Goal: Task Accomplishment & Management: Manage account settings

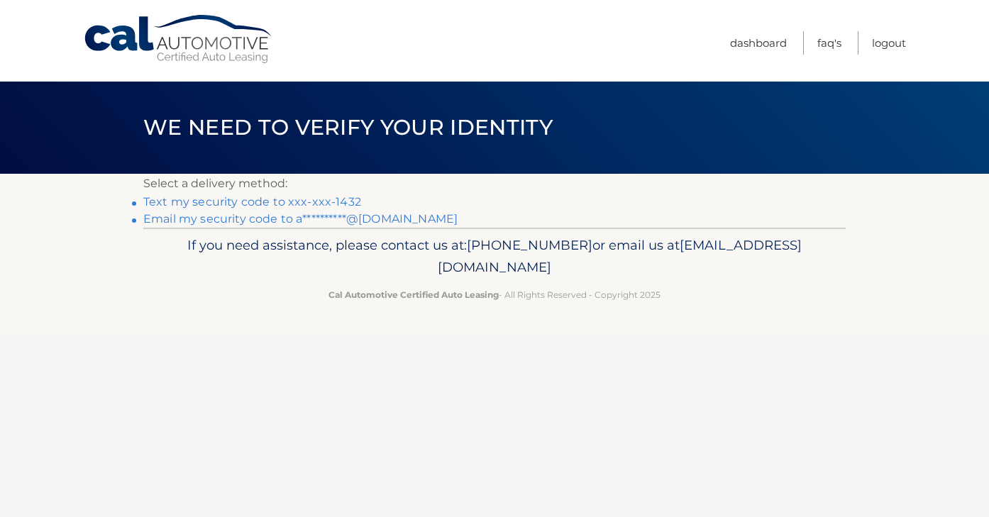
click at [300, 199] on link "Text my security code to xxx-xxx-1432" at bounding box center [252, 201] width 218 height 13
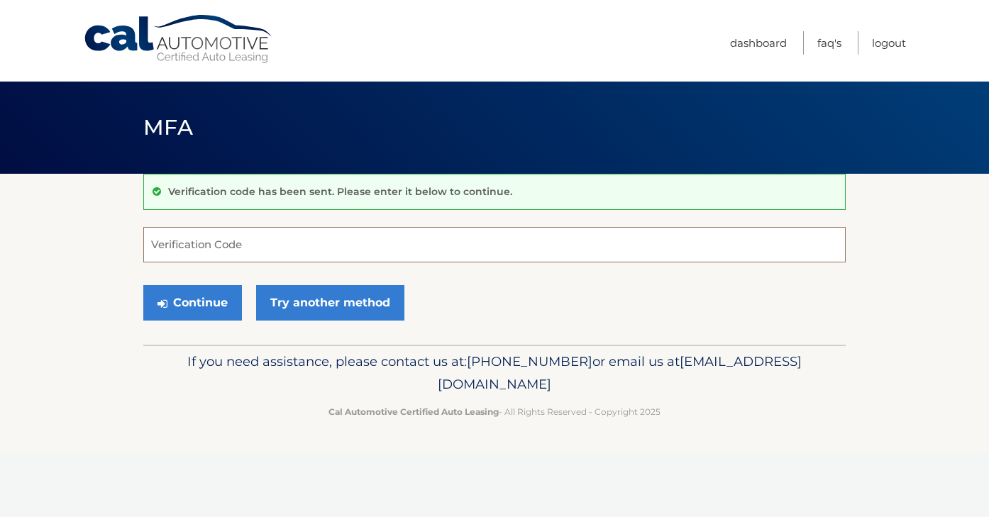
click at [233, 253] on input "Verification Code" at bounding box center [494, 244] width 702 height 35
type input "226030"
click at [192, 302] on button "Continue" at bounding box center [192, 302] width 99 height 35
click at [193, 310] on button "Continue" at bounding box center [192, 302] width 99 height 35
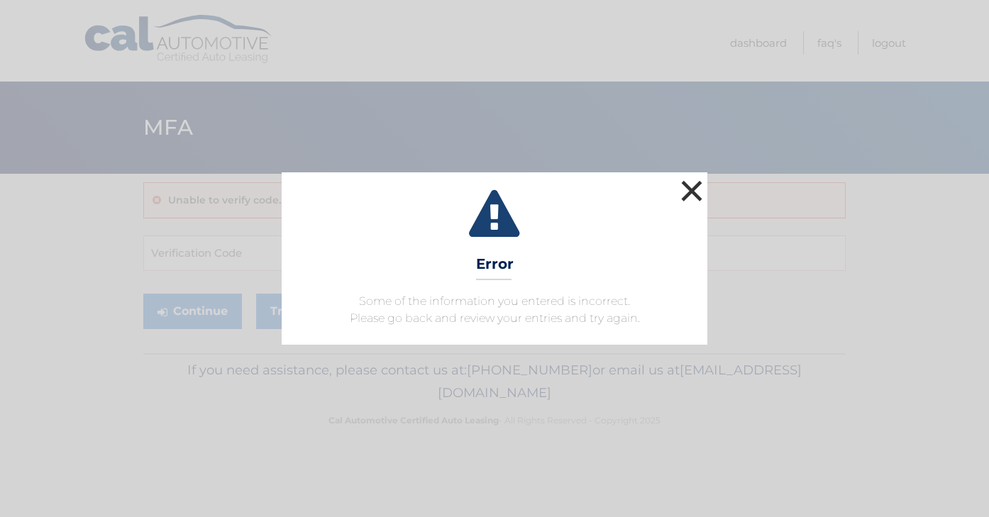
click at [697, 198] on button "×" at bounding box center [692, 191] width 28 height 28
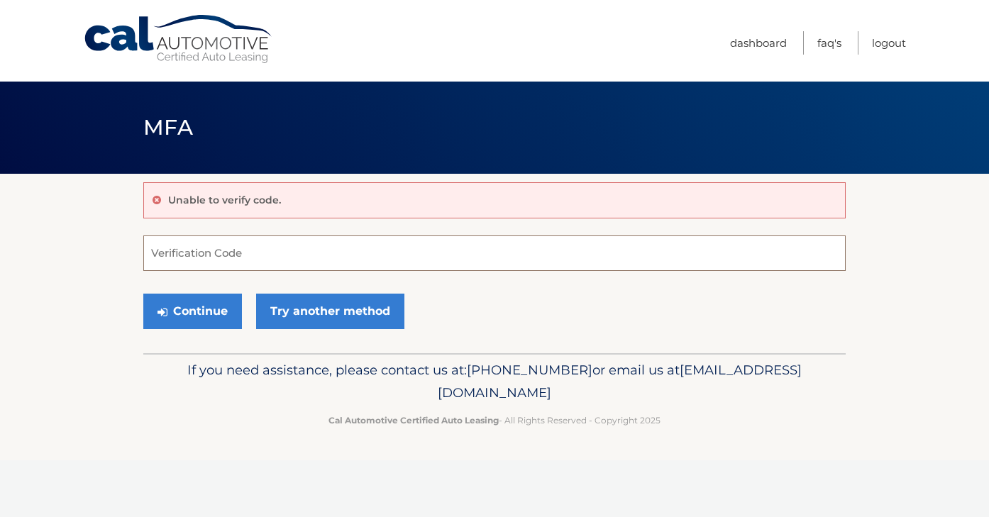
click at [232, 243] on input "Verification Code" at bounding box center [494, 253] width 702 height 35
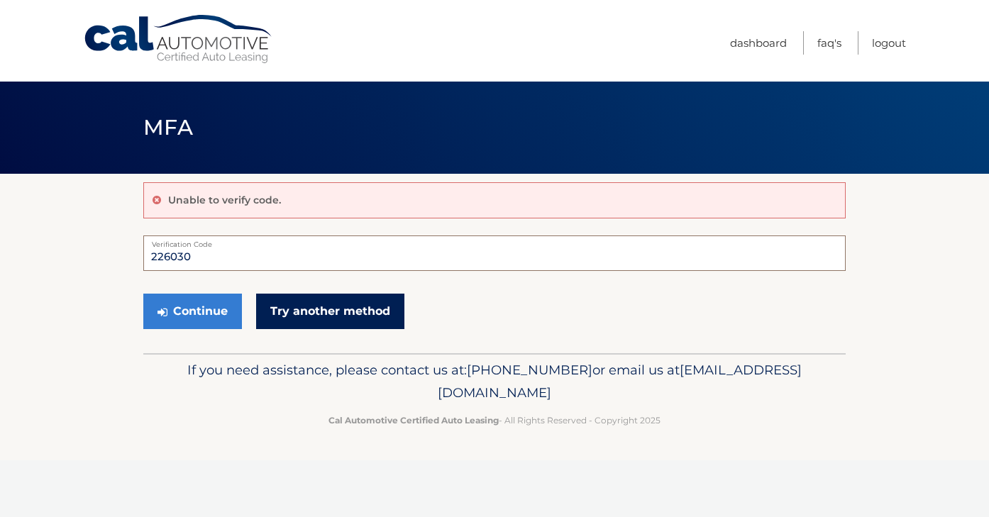
type input "226030"
click at [339, 324] on link "Try another method" at bounding box center [330, 311] width 148 height 35
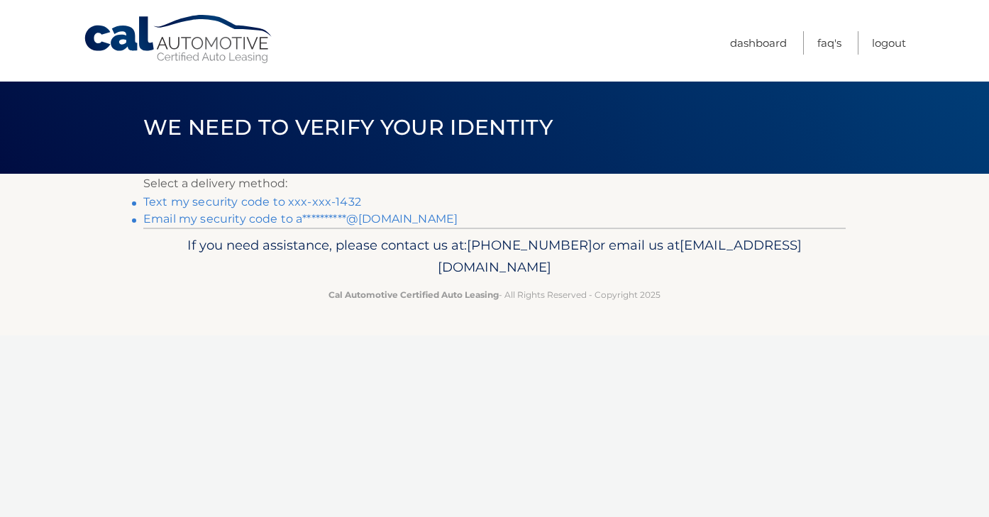
click at [281, 201] on link "Text my security code to xxx-xxx-1432" at bounding box center [252, 201] width 218 height 13
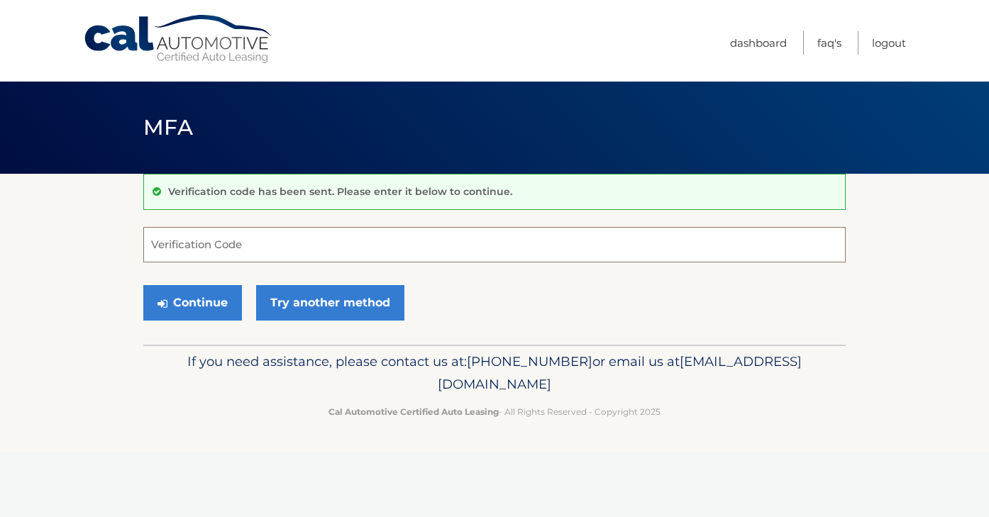
click at [223, 245] on input "Verification Code" at bounding box center [494, 244] width 702 height 35
type input "098908"
click at [202, 308] on button "Continue" at bounding box center [192, 302] width 99 height 35
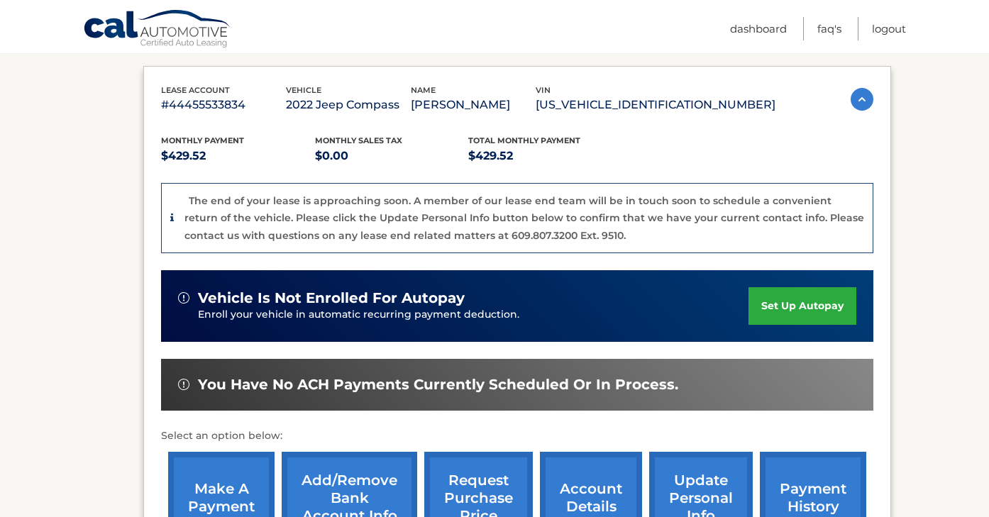
scroll to position [270, 0]
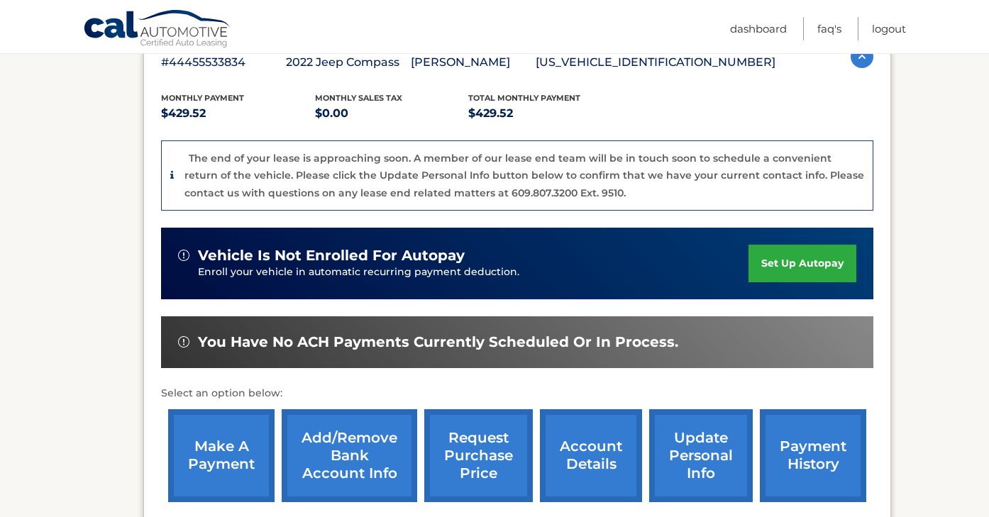
click at [824, 259] on link "set up autopay" at bounding box center [802, 264] width 108 height 38
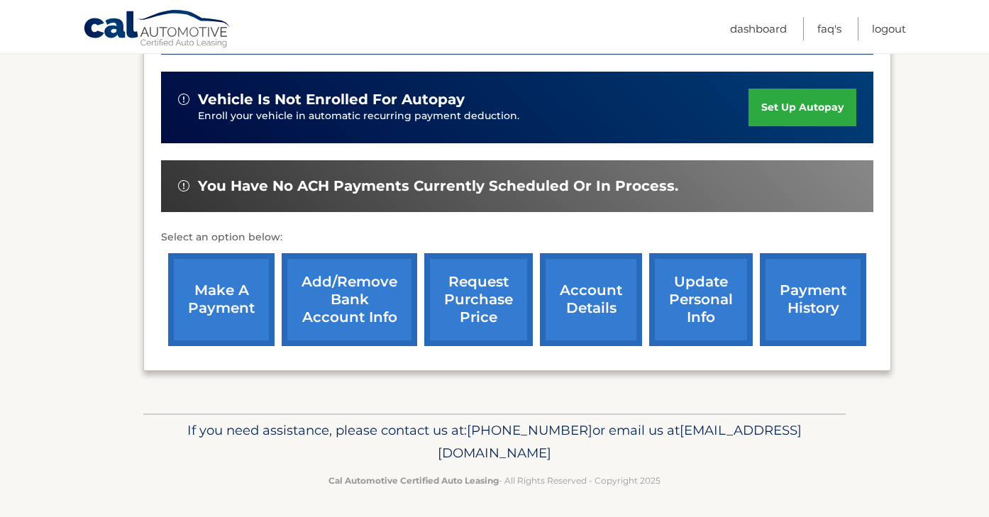
scroll to position [426, 0]
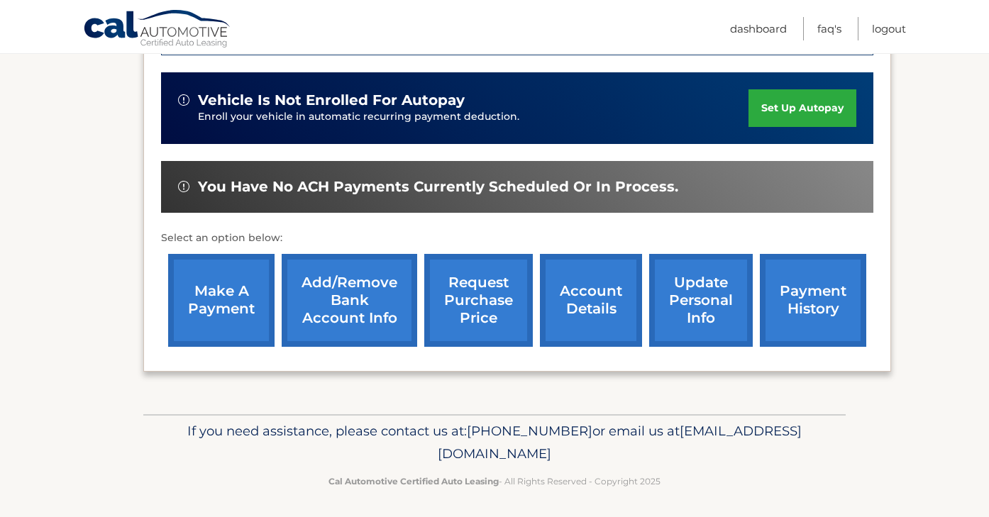
click at [843, 111] on link "set up autopay" at bounding box center [802, 108] width 108 height 38
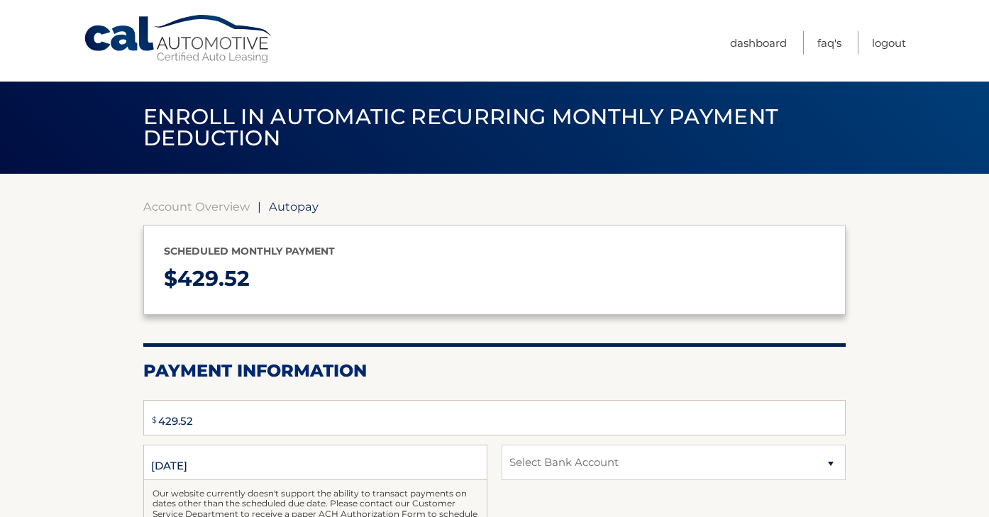
select select "ZTYwNTE2NDMtZDUwOC00MjkwLTg1OTYtZTMyMDY3NjQ4NDRl"
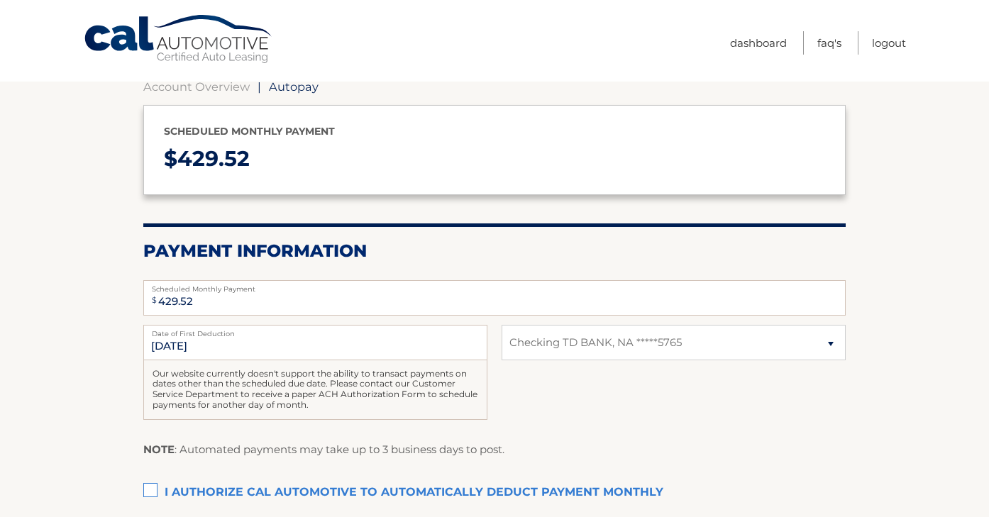
scroll to position [191, 0]
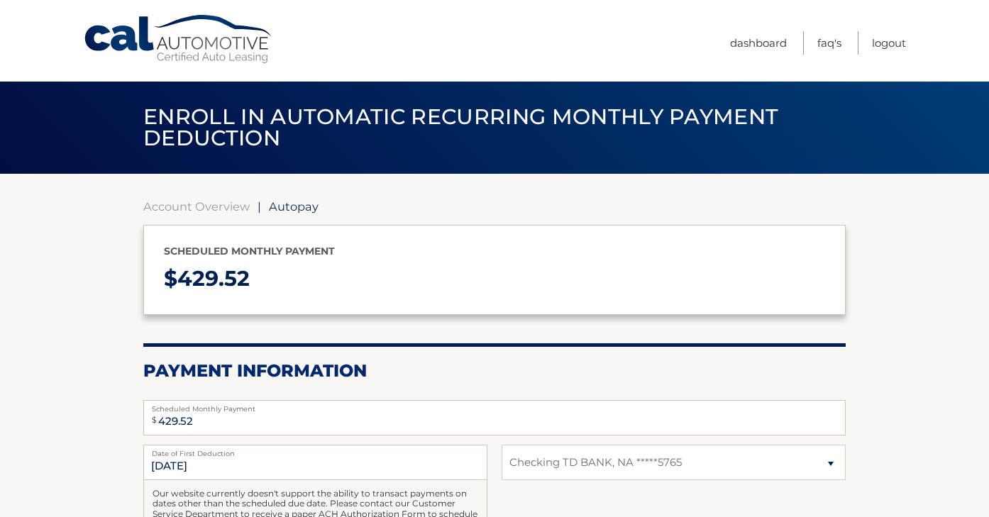
select select "ZTYwNTE2NDMtZDUwOC00MjkwLTg1OTYtZTMyMDY3NjQ4NDRl"
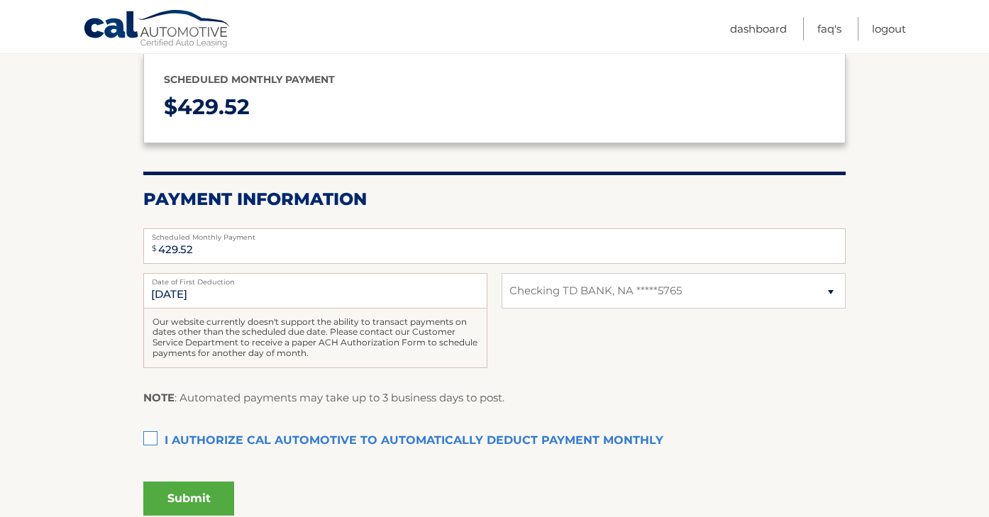
scroll to position [198, 0]
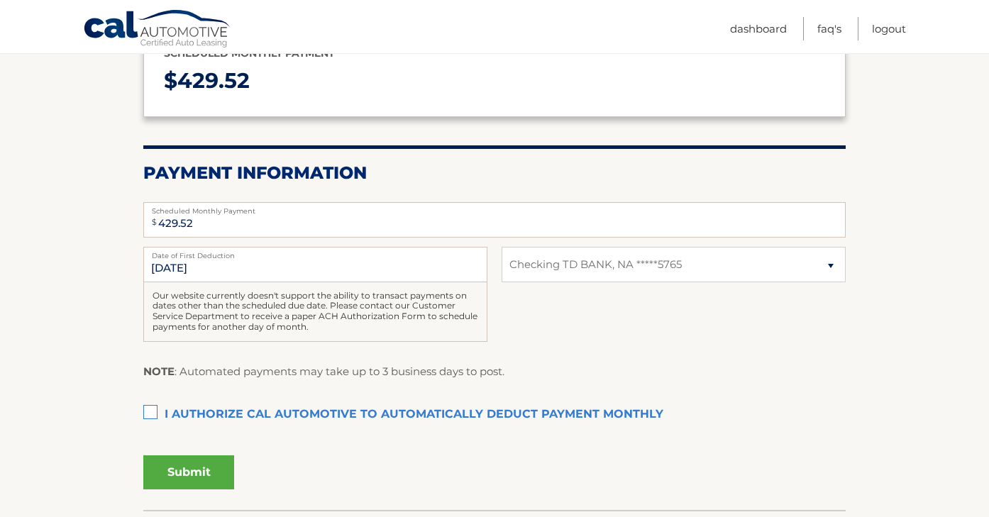
click at [152, 412] on label "I authorize cal automotive to automatically deduct payment monthly This checkbo…" at bounding box center [494, 415] width 702 height 28
click at [0, 0] on input "I authorize cal automotive to automatically deduct payment monthly This checkbo…" at bounding box center [0, 0] width 0 height 0
click at [188, 465] on button "Submit" at bounding box center [188, 472] width 91 height 34
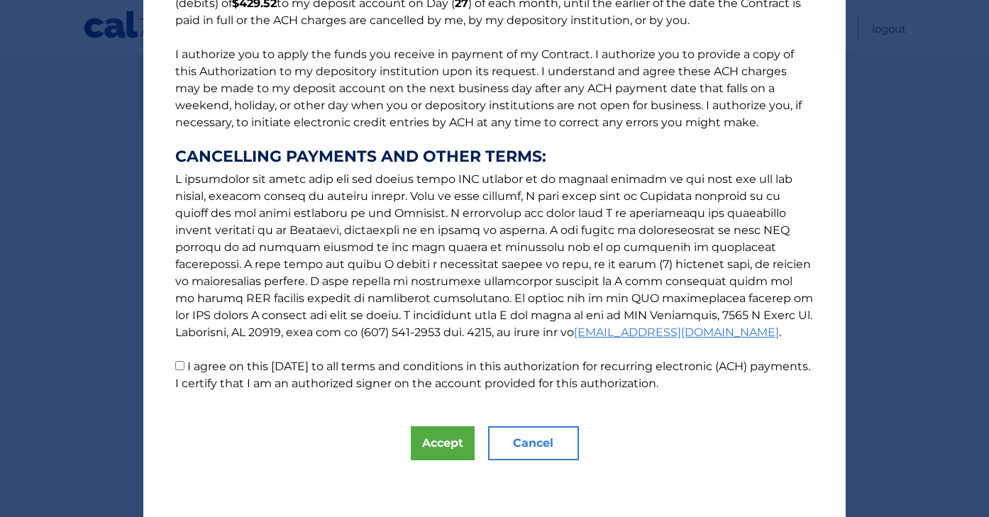
scroll to position [153, 0]
click at [450, 448] on button "Accept" at bounding box center [443, 443] width 64 height 34
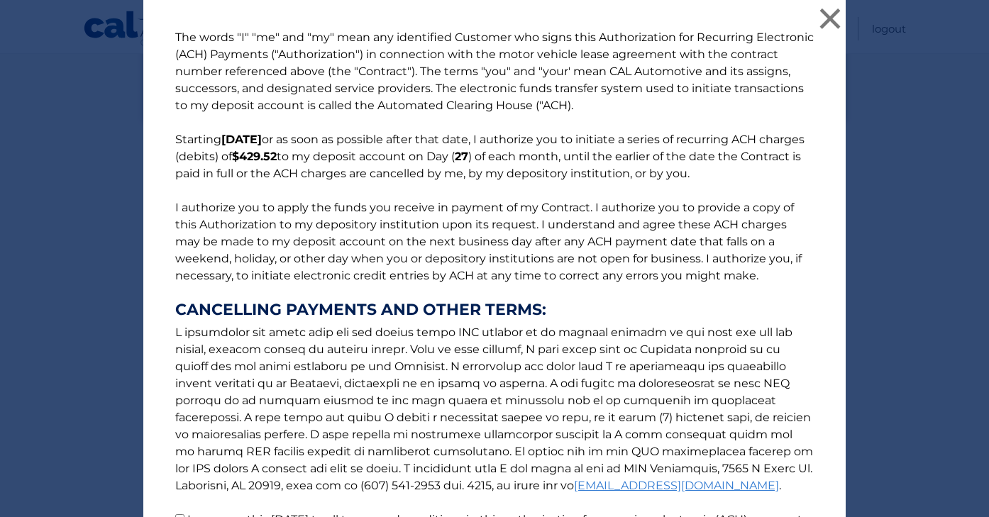
scroll to position [89, 0]
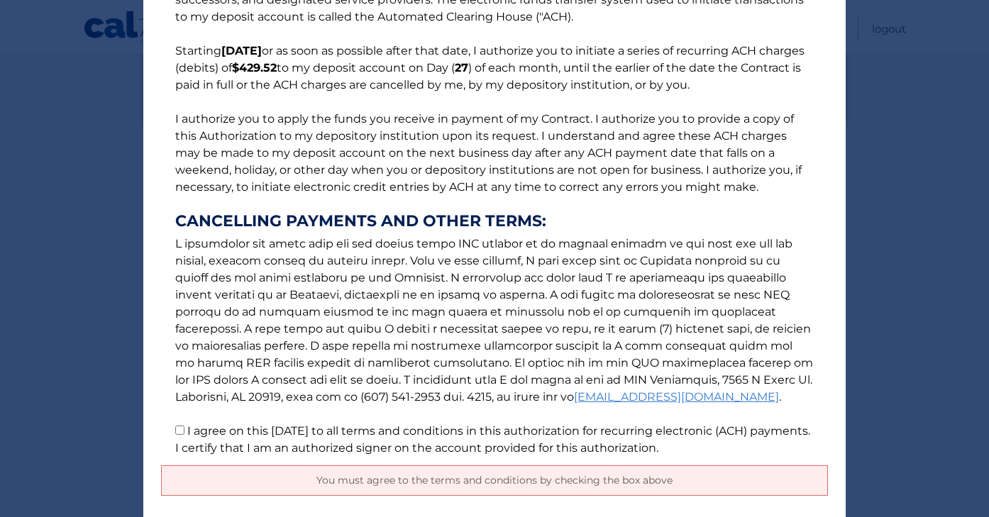
click at [172, 442] on p "The words "I" "me" and "my" mean any identified Customer who signs this Authori…" at bounding box center [494, 198] width 667 height 516
click at [181, 432] on input "I agree on this 09/15/2025 to all terms and conditions in this authorization fo…" at bounding box center [179, 430] width 9 height 9
checkbox input "true"
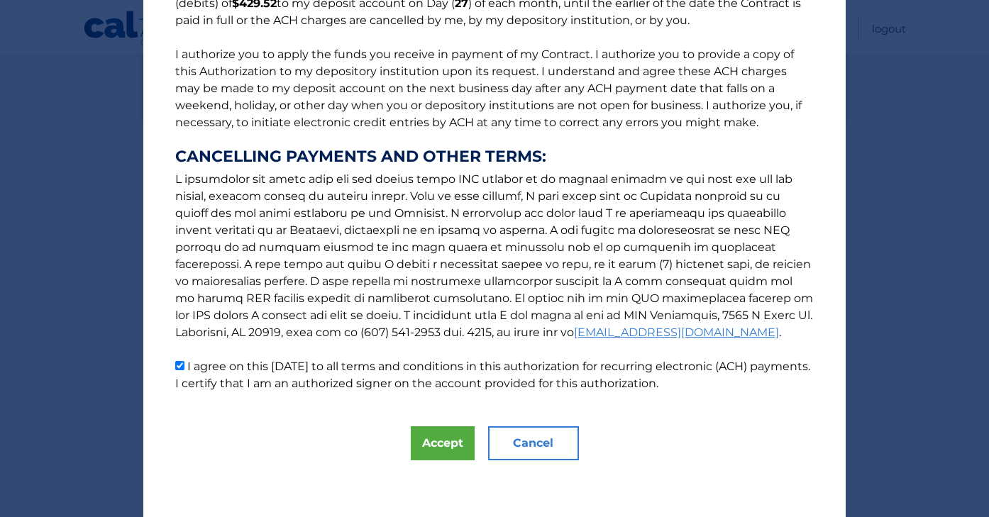
scroll to position [153, 0]
click at [414, 432] on button "Accept" at bounding box center [443, 443] width 64 height 34
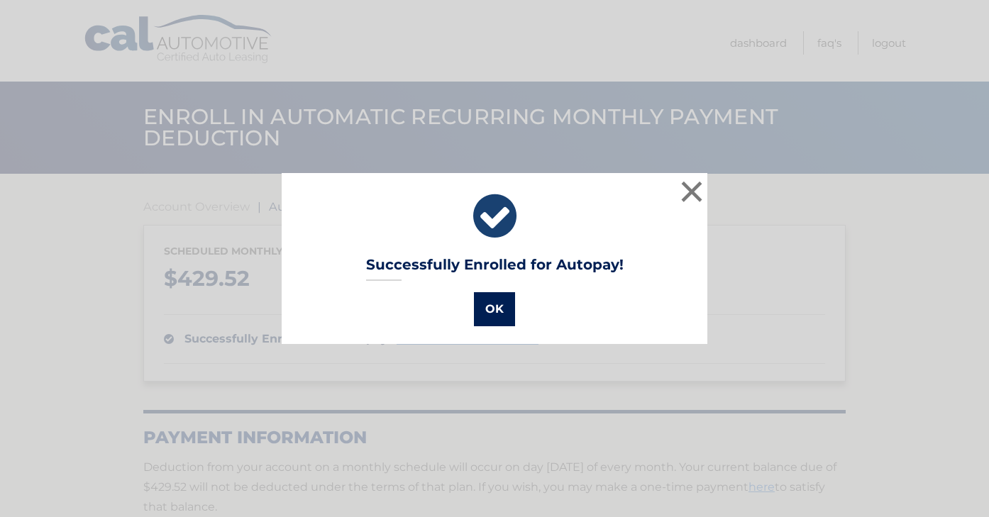
click at [494, 318] on button "OK" at bounding box center [494, 309] width 41 height 34
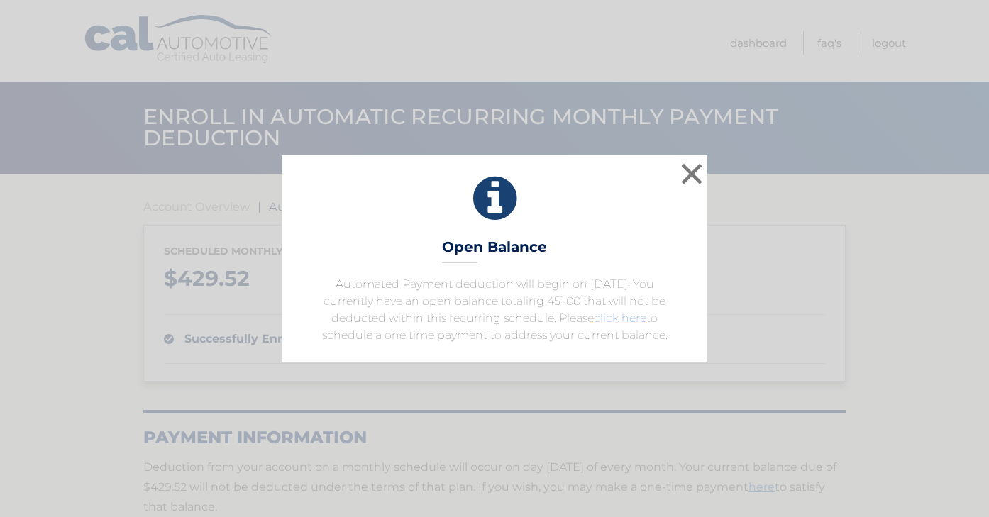
drag, startPoint x: 619, startPoint y: 316, endPoint x: 646, endPoint y: 285, distance: 40.2
click at [637, 315] on link "click here" at bounding box center [620, 317] width 52 height 13
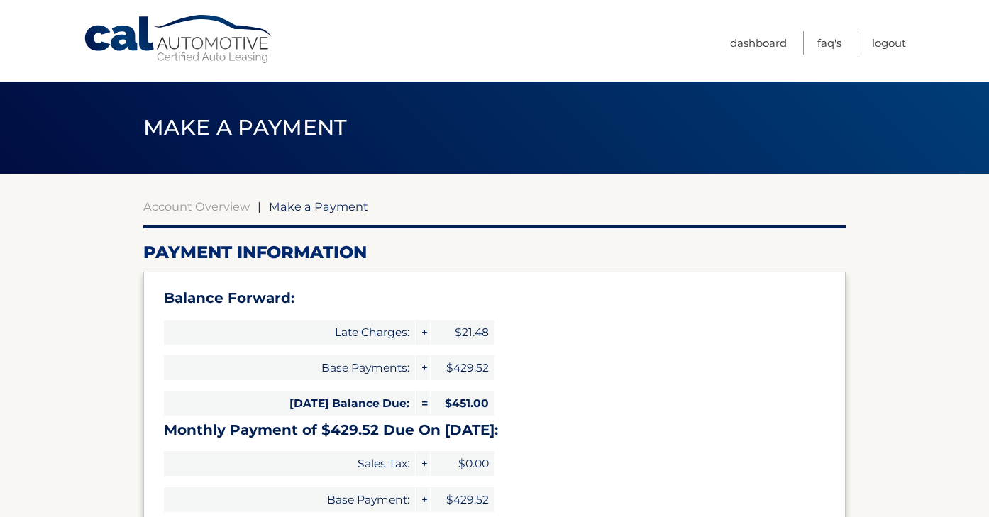
select select "ZTYwNTE2NDMtZDUwOC00MjkwLTg1OTYtZTMyMDY3NjQ4NDRl"
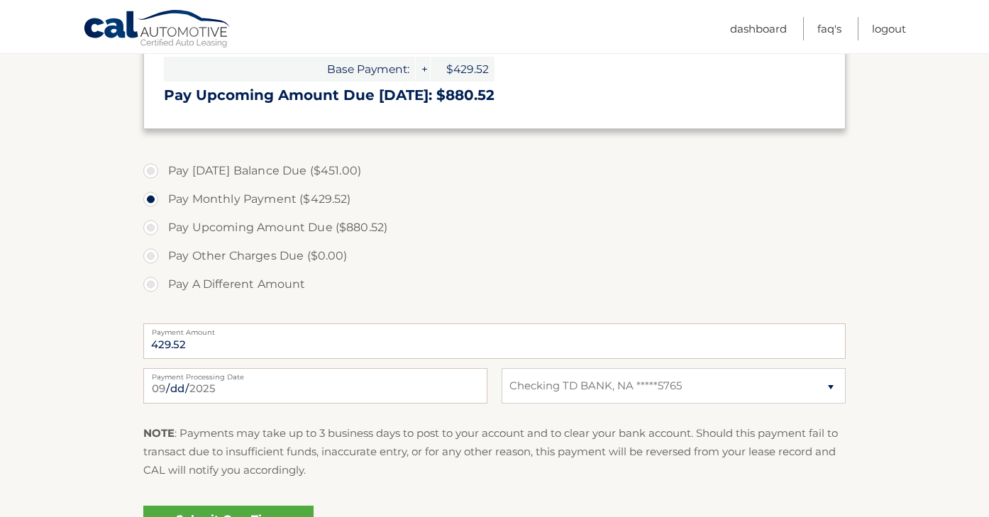
scroll to position [433, 0]
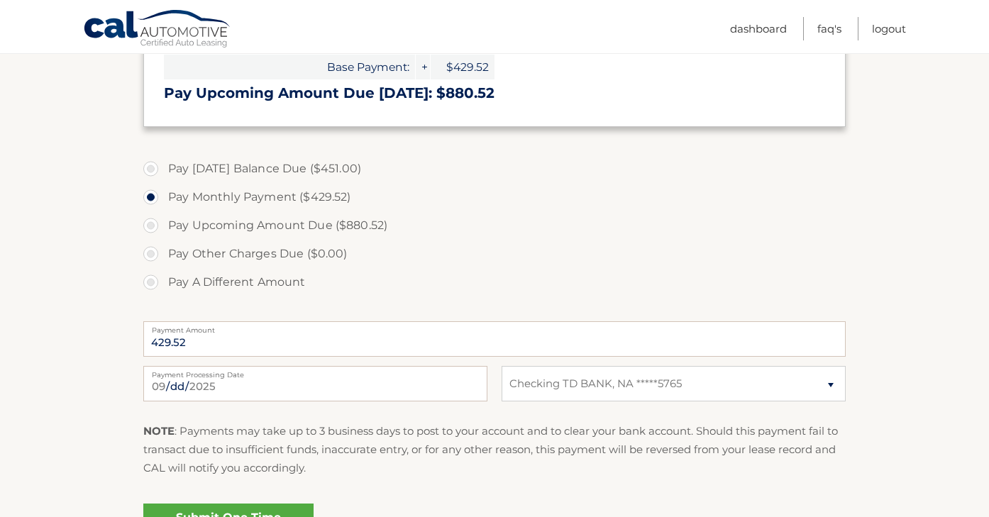
click at [157, 168] on label "Pay [DATE] Balance Due ($451.00)" at bounding box center [494, 169] width 702 height 28
click at [157, 168] on input "Pay [DATE] Balance Due ($451.00)" at bounding box center [156, 166] width 14 height 23
radio input "true"
type input "451.00"
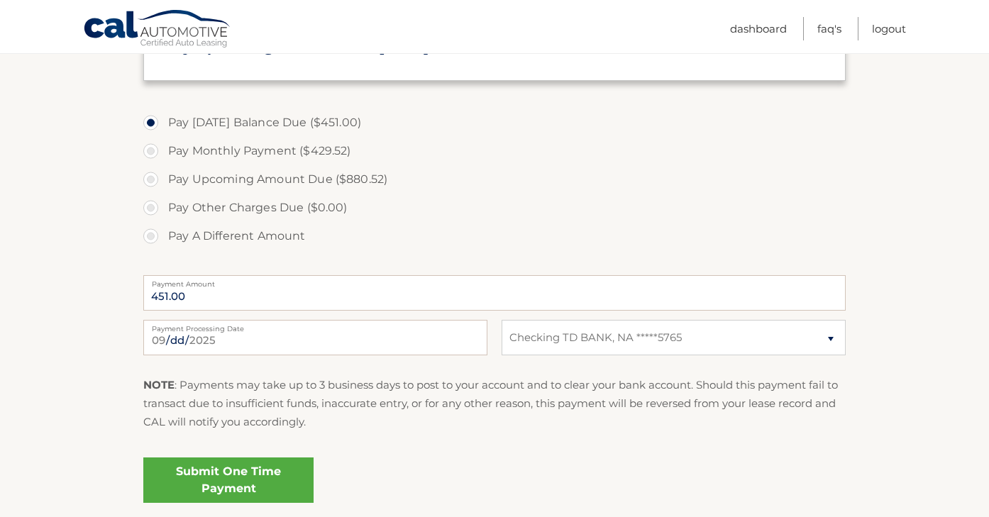
scroll to position [499, 0]
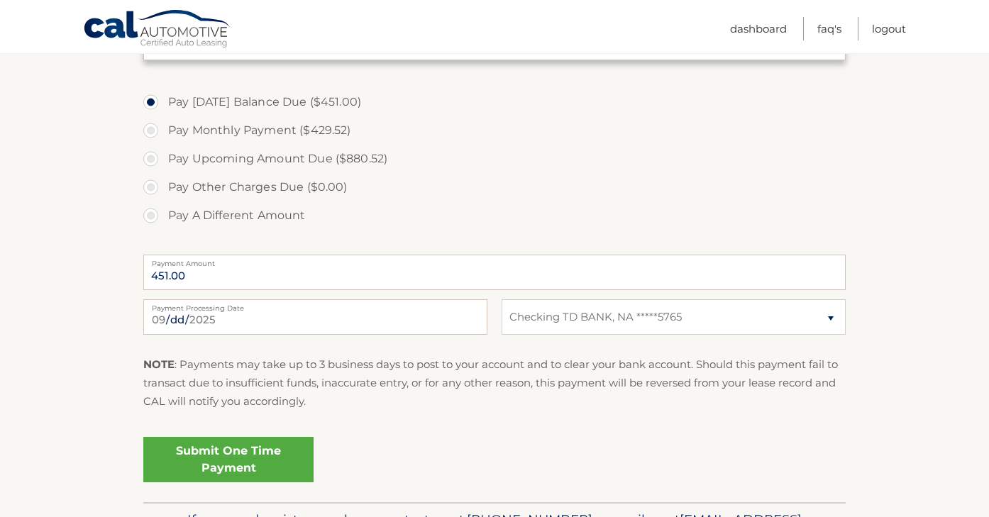
click at [214, 458] on link "Submit One Time Payment" at bounding box center [228, 459] width 170 height 45
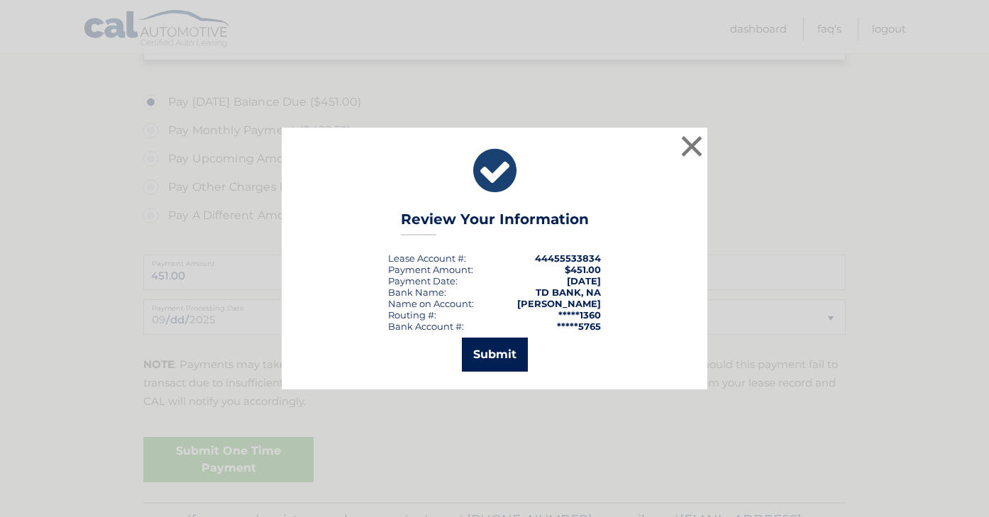
click at [502, 357] on button "Submit" at bounding box center [495, 355] width 66 height 34
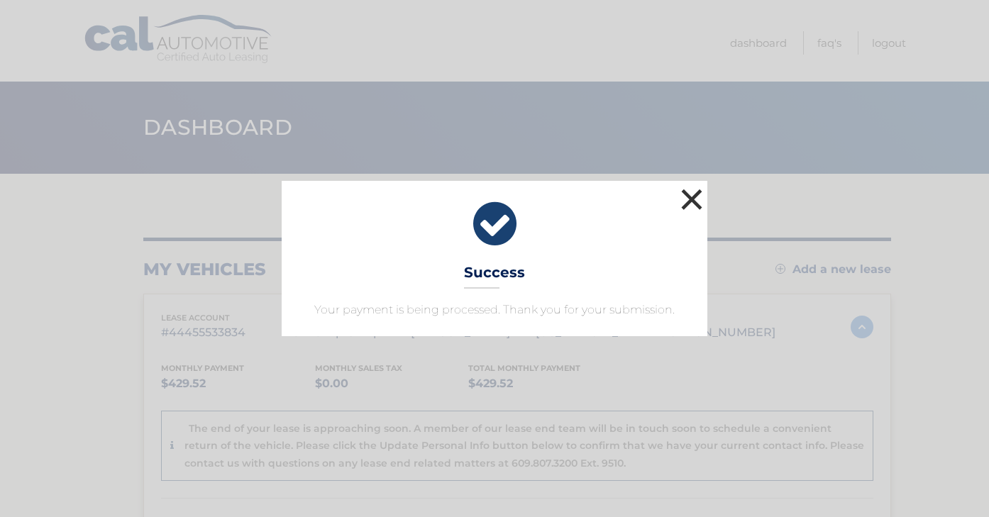
click at [687, 208] on button "×" at bounding box center [692, 199] width 28 height 28
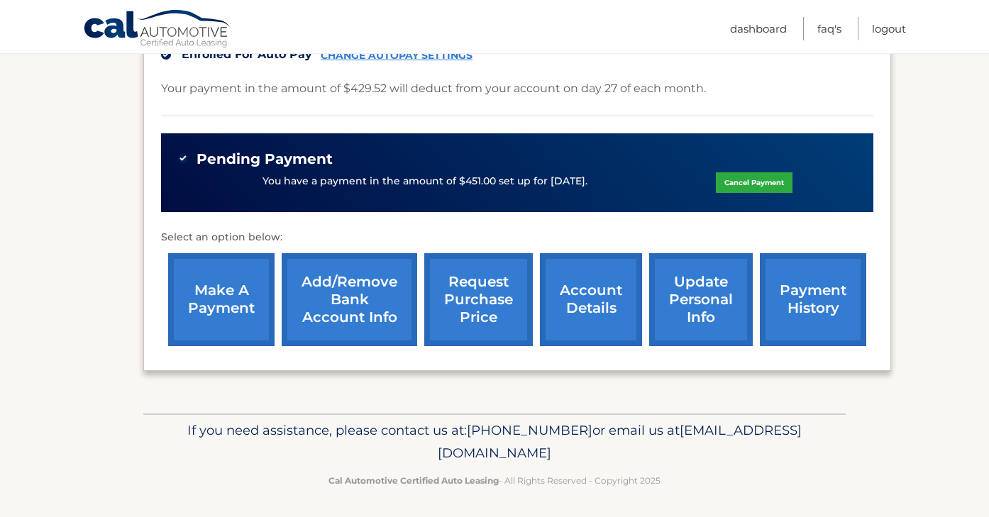
scroll to position [467, 0]
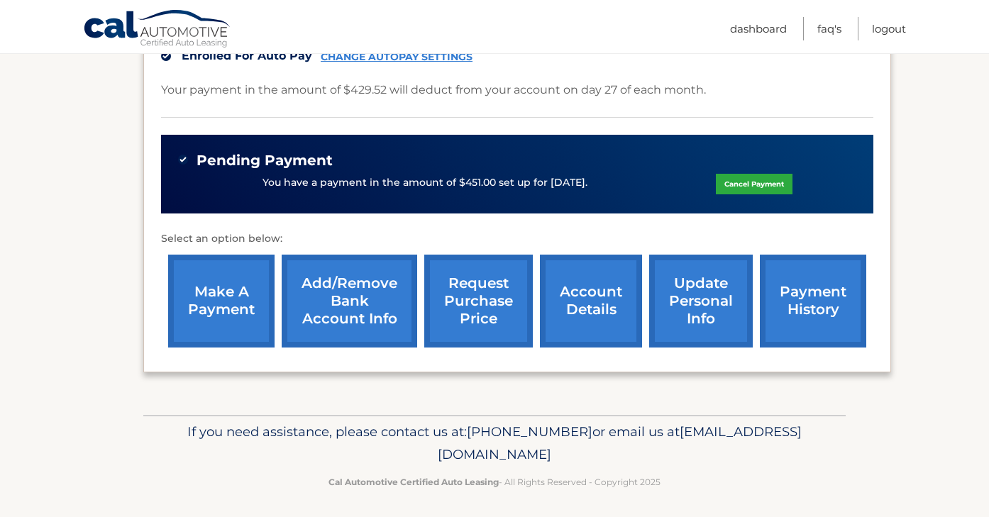
click at [690, 312] on link "update personal info" at bounding box center [701, 301] width 104 height 93
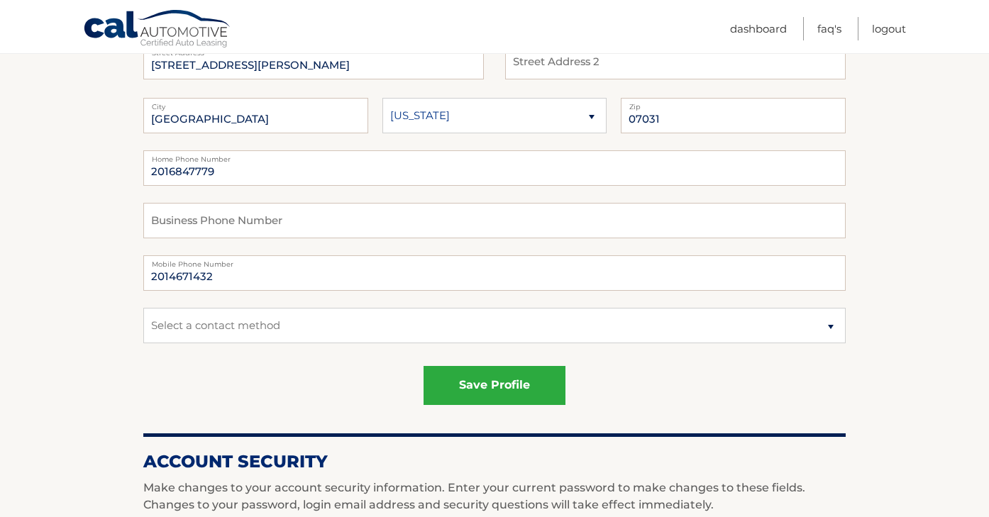
scroll to position [229, 0]
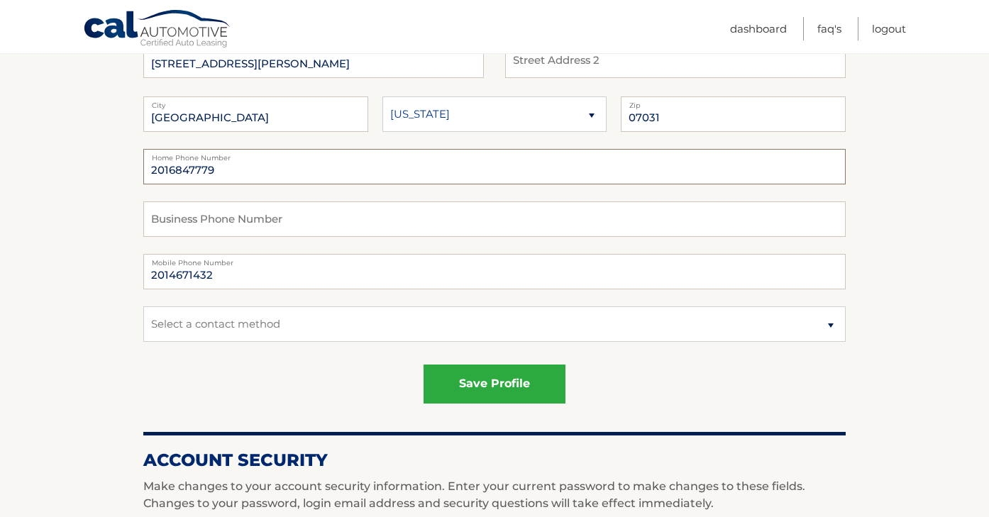
drag, startPoint x: 237, startPoint y: 177, endPoint x: 139, endPoint y: 164, distance: 98.8
click at [139, 164] on section "Account Overview | Edit Profile account information [STREET_ADDRESS][PERSON_NAM…" at bounding box center [494, 492] width 989 height 1095
click at [309, 363] on fieldset "save profile" at bounding box center [494, 390] width 702 height 62
select select "1"
click at [285, 380] on div "save profile" at bounding box center [494, 384] width 702 height 39
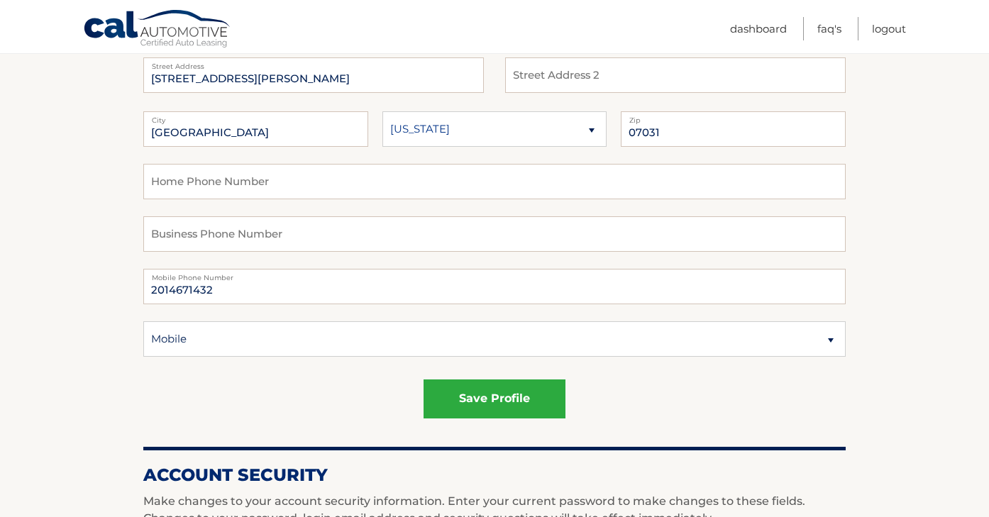
scroll to position [332, 0]
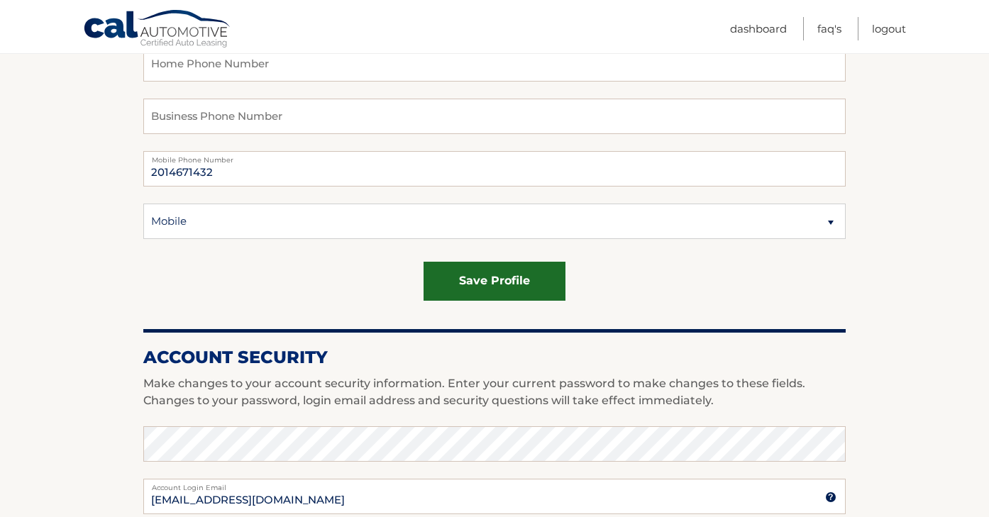
click at [460, 282] on button "save profile" at bounding box center [495, 281] width 142 height 39
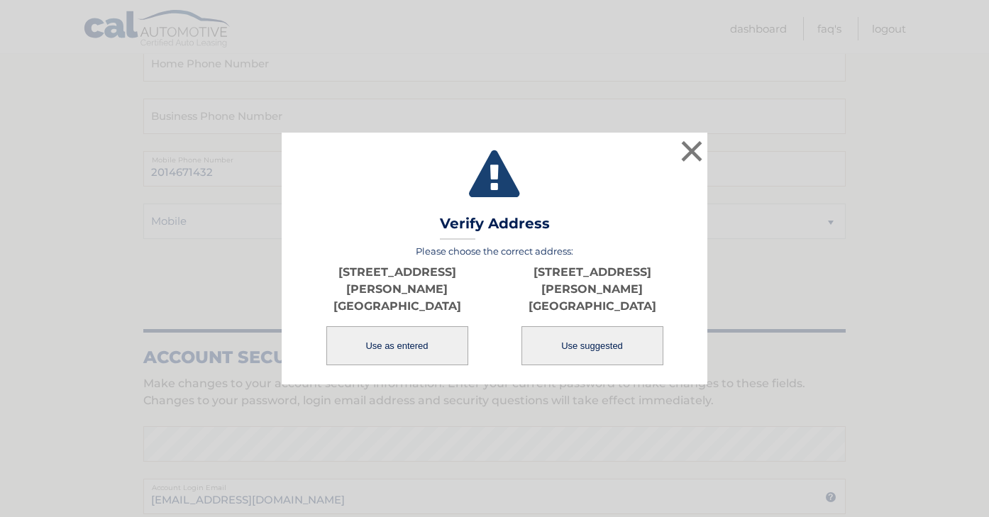
click at [607, 339] on button "Use suggested" at bounding box center [592, 345] width 142 height 39
type input "[GEOGRAPHIC_DATA]"
select select "NJ"
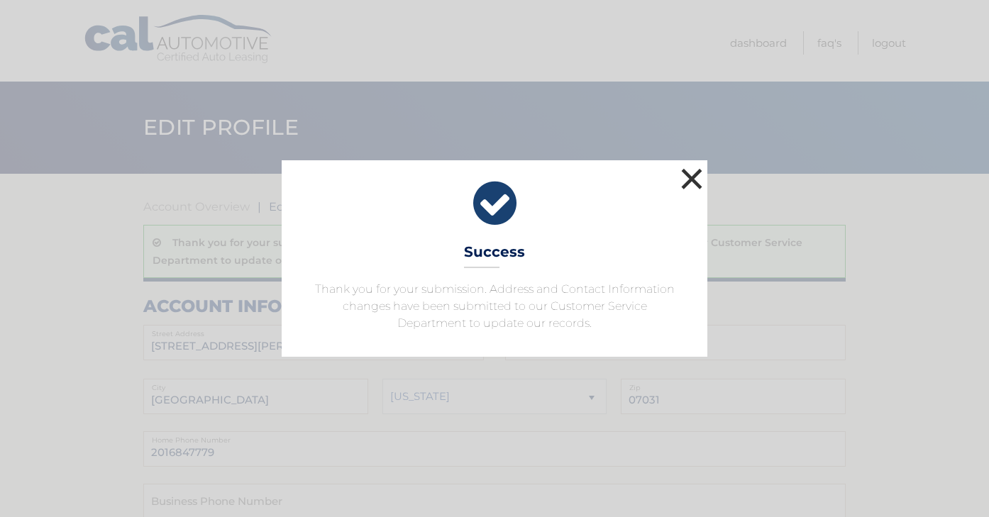
click at [688, 187] on button "×" at bounding box center [692, 179] width 28 height 28
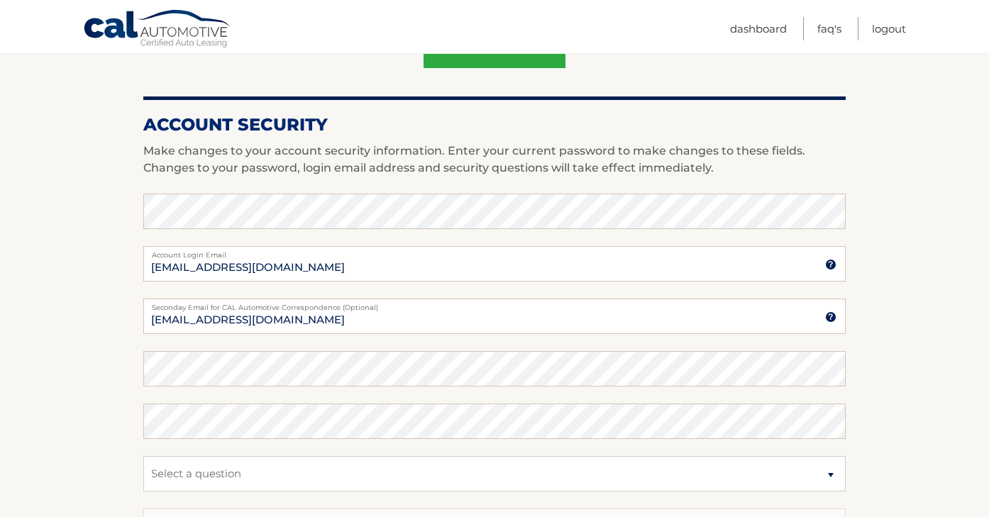
scroll to position [687, 0]
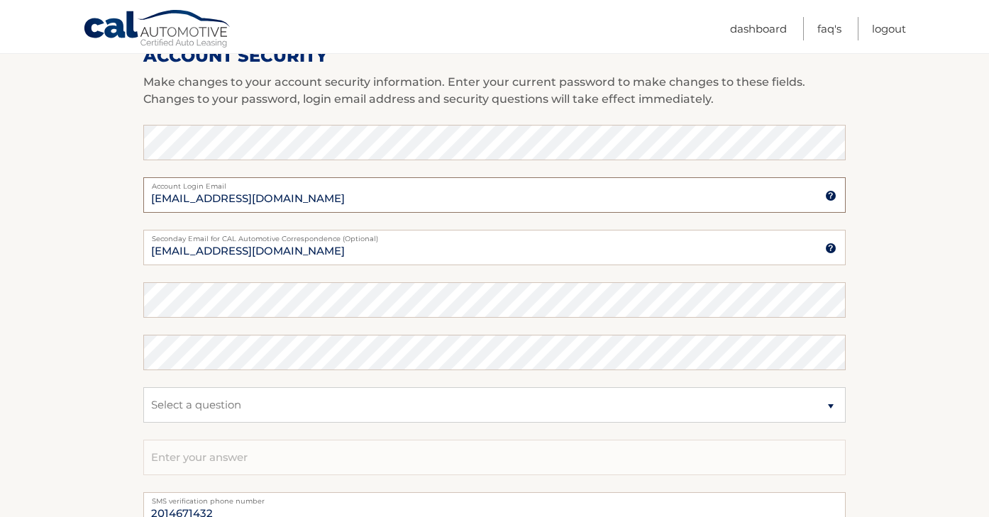
drag, startPoint x: 289, startPoint y: 201, endPoint x: 116, endPoint y: 182, distance: 174.2
click at [114, 184] on section "Account Overview | Edit Profile Thank you for your submission. Address and Cont…" at bounding box center [494, 61] width 989 height 1148
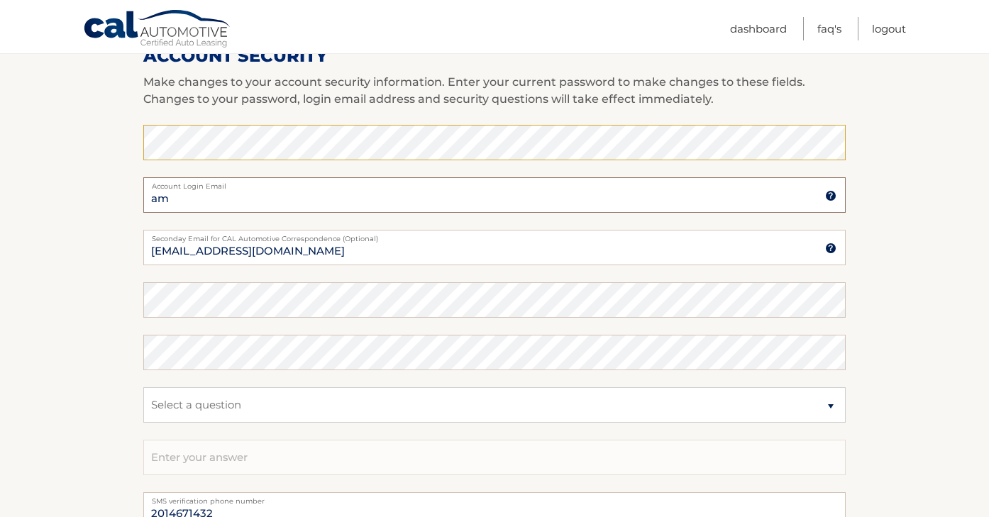
type input "a"
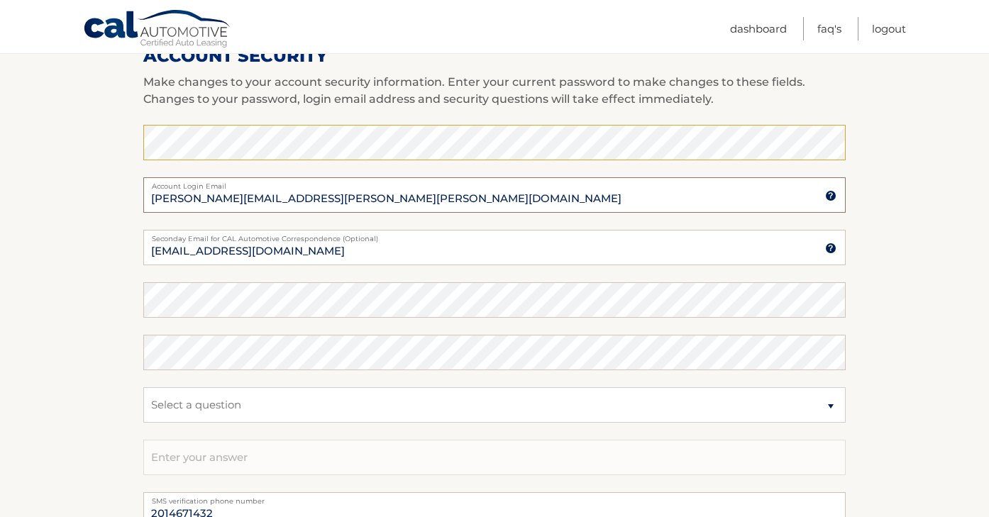
type input "amanda.stephanie.samels@gmail.com"
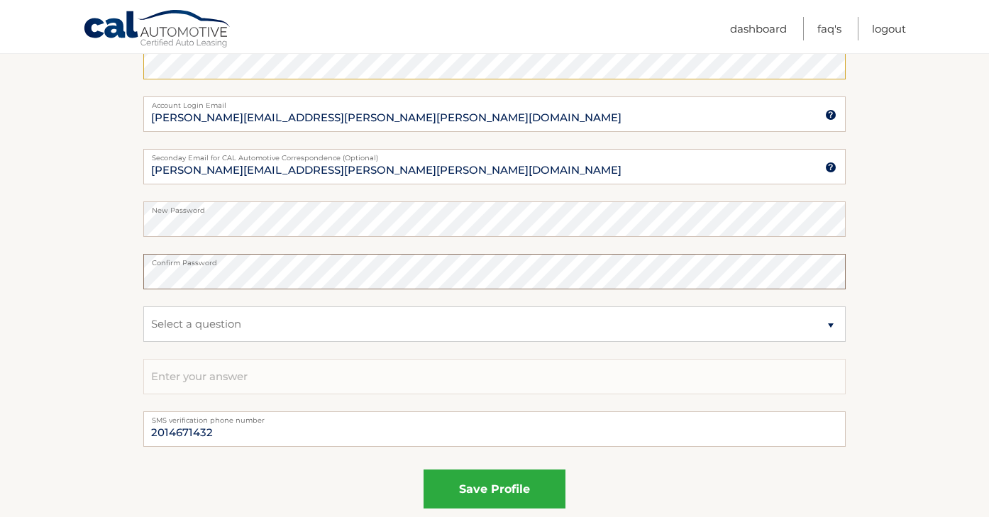
scroll to position [800, 0]
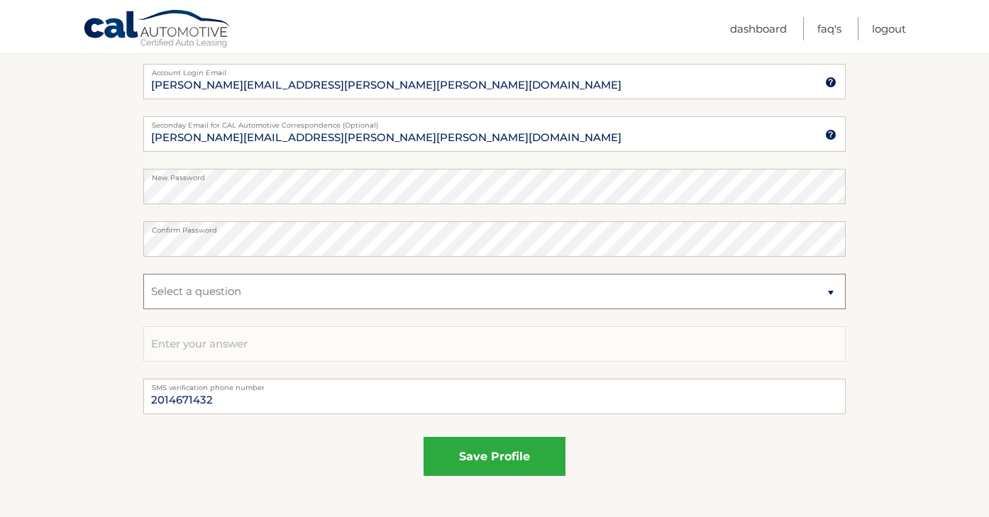
select select "2"
click at [233, 338] on input "text" at bounding box center [494, 343] width 702 height 35
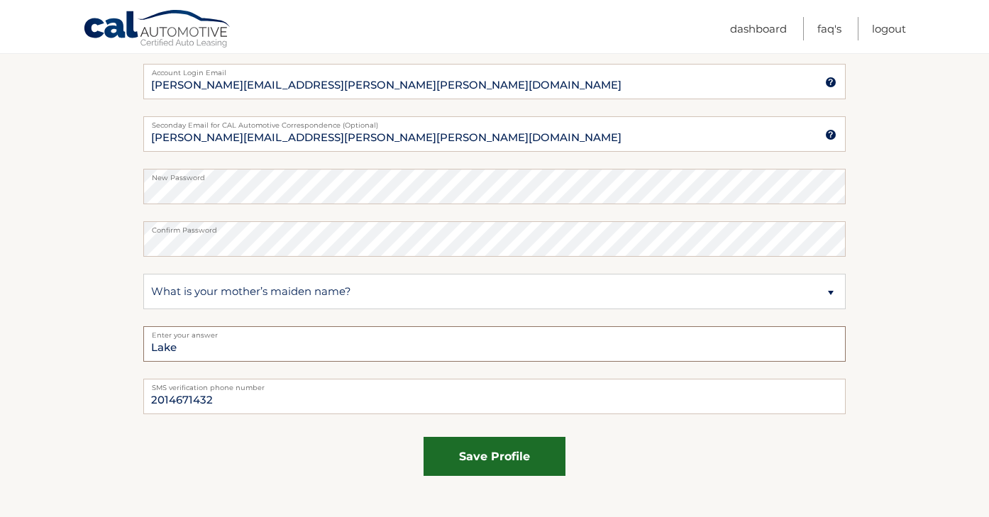
type input "Lake"
click at [512, 457] on button "save profile" at bounding box center [495, 456] width 142 height 39
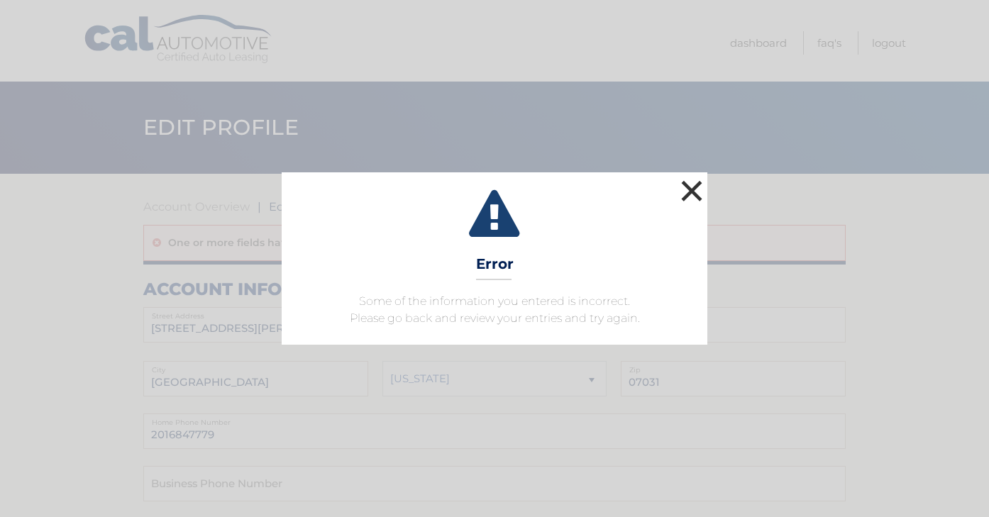
click at [698, 189] on button "×" at bounding box center [692, 191] width 28 height 28
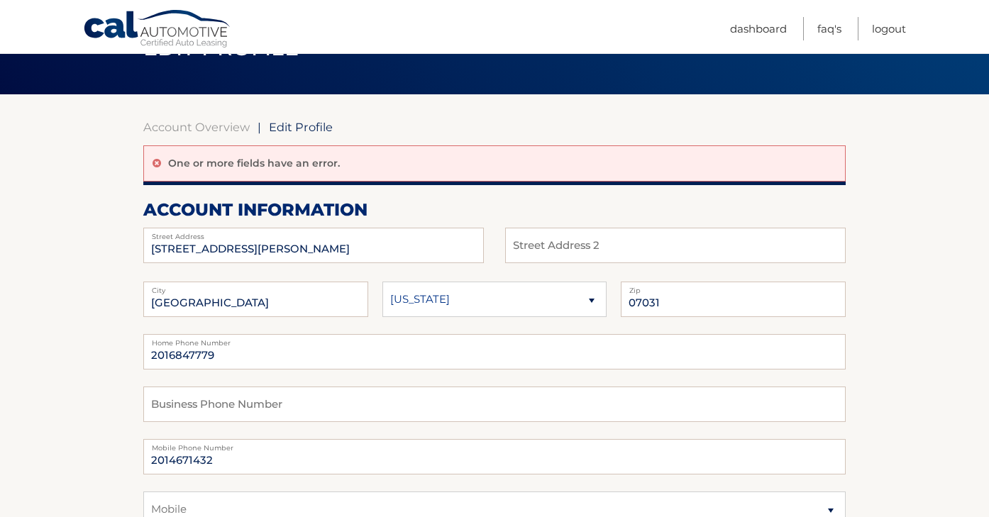
scroll to position [50, 0]
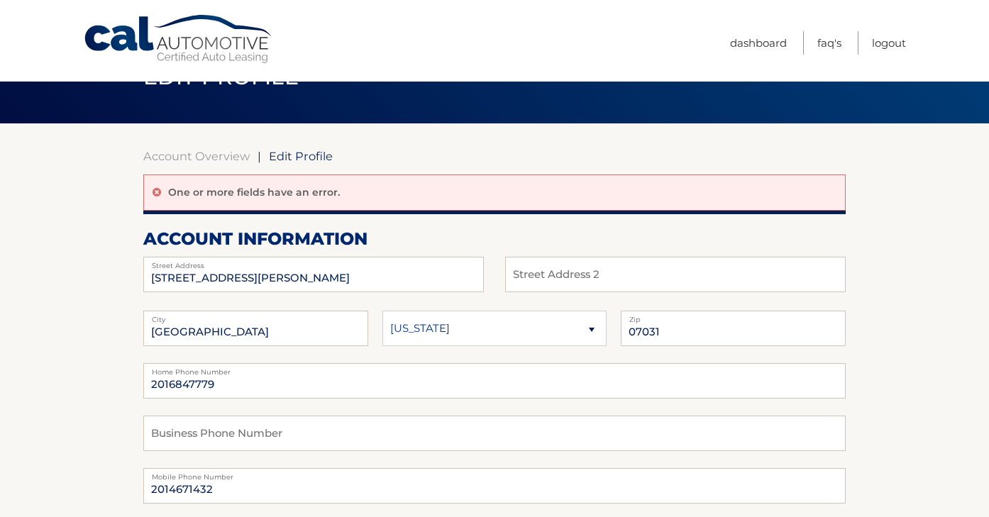
click at [188, 41] on link "Cal Automotive" at bounding box center [179, 39] width 192 height 50
